Goal: Information Seeking & Learning: Learn about a topic

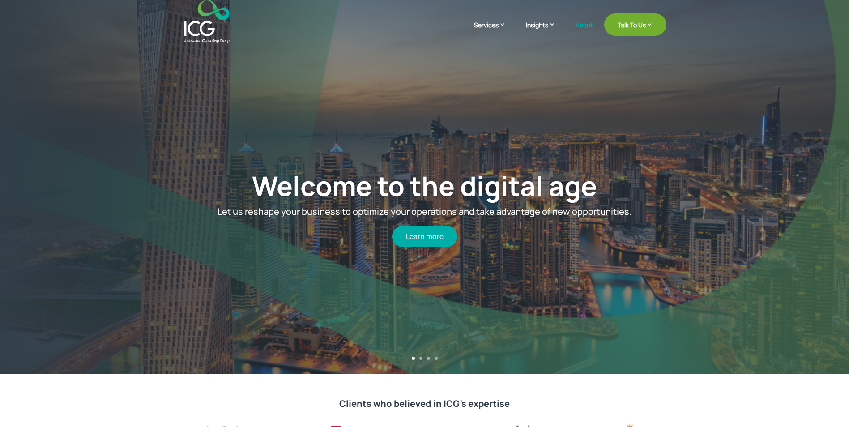
click at [588, 27] on link "About" at bounding box center [583, 31] width 17 height 21
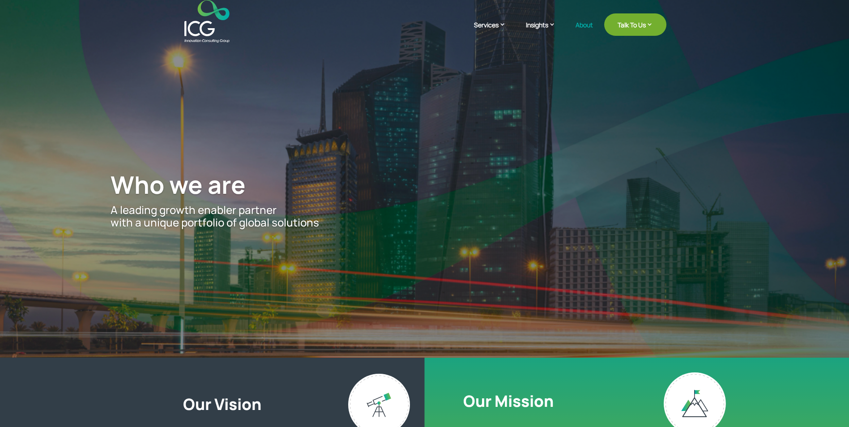
click at [111, 205] on p "A leading growth enabler partner with a unique portfolio of global solutions" at bounding box center [424, 217] width 627 height 26
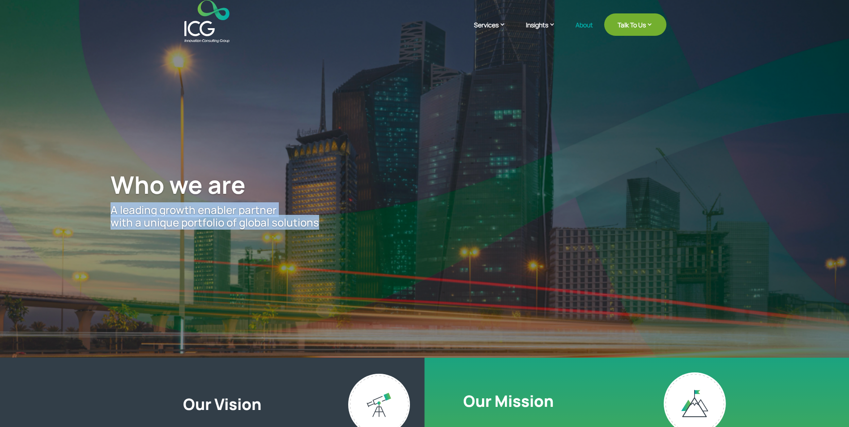
drag, startPoint x: 111, startPoint y: 209, endPoint x: 333, endPoint y: 218, distance: 222.6
click at [333, 218] on p "A leading growth enabler partner with a unique portfolio of global solutions" at bounding box center [424, 217] width 627 height 26
